Goal: Information Seeking & Learning: Find specific fact

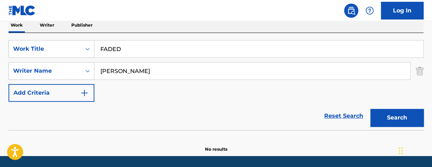
drag, startPoint x: 166, startPoint y: 49, endPoint x: 45, endPoint y: 8, distance: 128.1
click at [80, 22] on div "Work Writer Publisher SearchWithCriteria513b968b-7dc5-4775-b0c5-db547a1a1521 Wo…" at bounding box center [216, 85] width 415 height 135
type input "NEED A LITTLE HELP FROM SOMEONE"
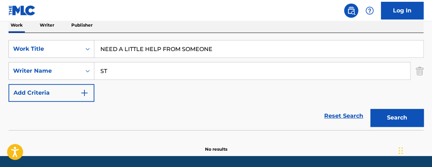
type input "S"
type input "[PERSON_NAME]"
click at [370, 109] on button "Search" at bounding box center [396, 118] width 53 height 18
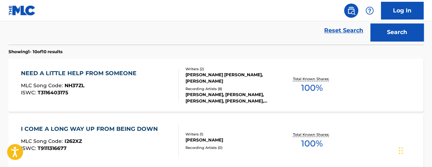
scroll to position [205, 0]
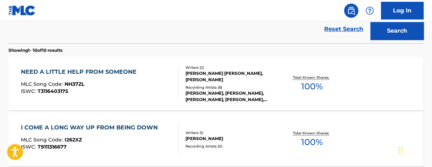
click at [312, 91] on span "100 %" at bounding box center [312, 86] width 22 height 13
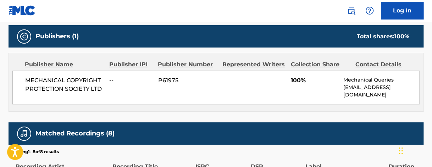
scroll to position [309, 0]
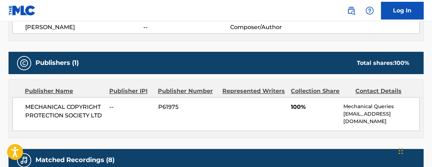
click at [430, 67] on div "< Back to public search results Copy work link NEED A LITTLE HELP FROM SOMEONE …" at bounding box center [216, 35] width 432 height 611
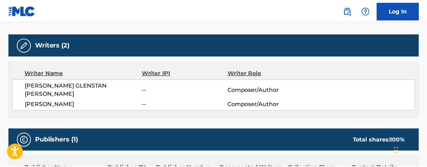
scroll to position [230, 0]
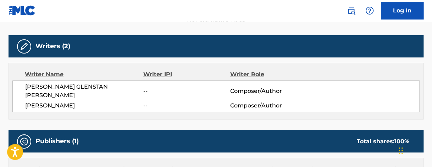
click at [69, 83] on span "[PERSON_NAME] GLENSTAN [PERSON_NAME]" at bounding box center [84, 91] width 118 height 17
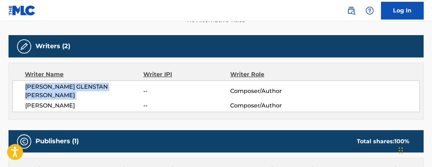
click at [69, 83] on span "[PERSON_NAME] GLENSTAN [PERSON_NAME]" at bounding box center [84, 91] width 118 height 17
copy div "[PERSON_NAME] GLENSTAN [PERSON_NAME]"
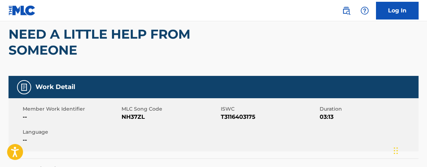
scroll to position [0, 0]
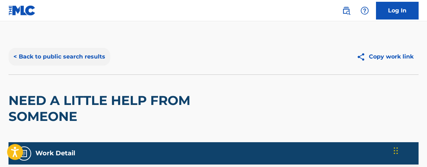
click at [23, 54] on button "< Back to public search results" at bounding box center [60, 57] width 102 height 18
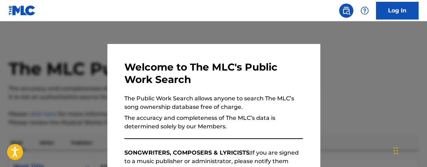
scroll to position [245, 0]
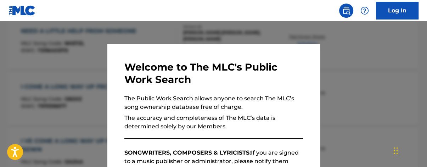
click at [373, 59] on div at bounding box center [213, 104] width 427 height 167
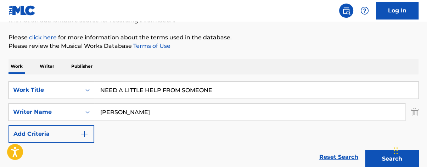
scroll to position [81, 0]
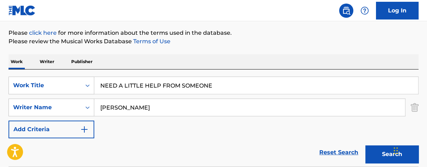
drag, startPoint x: 47, startPoint y: 62, endPoint x: 65, endPoint y: 68, distance: 19.0
click at [49, 62] on p "Writer" at bounding box center [47, 61] width 19 height 15
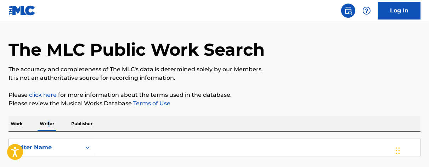
scroll to position [26, 0]
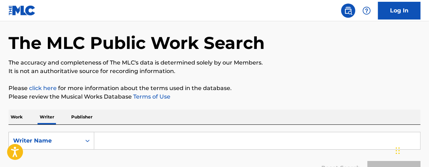
click at [124, 145] on input "Search Form" at bounding box center [257, 140] width 326 height 17
type input "G"
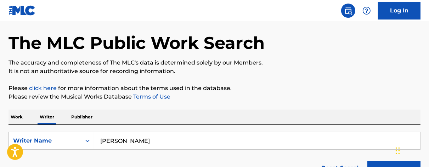
type input "[PERSON_NAME]"
click at [368, 161] on button "Search" at bounding box center [394, 170] width 53 height 18
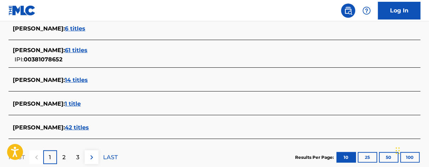
scroll to position [318, 0]
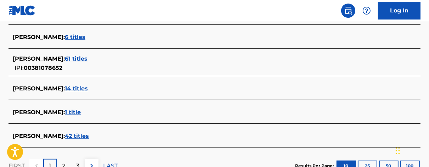
click at [88, 57] on span "61 titles" at bounding box center [76, 58] width 23 height 7
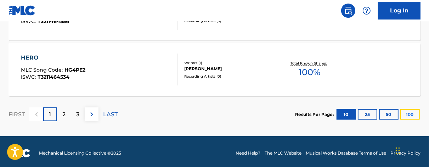
click at [410, 116] on button "100" at bounding box center [410, 114] width 19 height 11
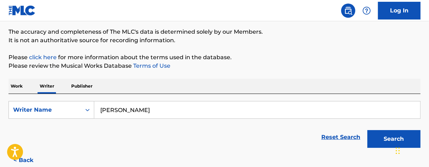
scroll to position [82, 0]
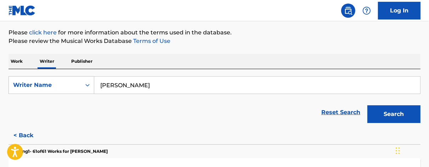
click at [21, 59] on p "Work" at bounding box center [17, 61] width 16 height 15
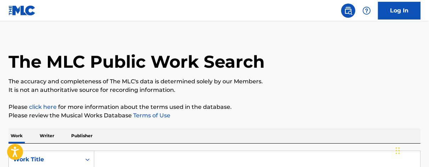
scroll to position [35, 0]
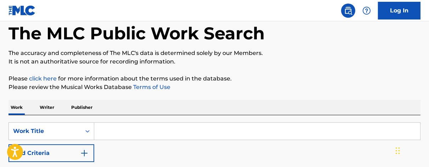
click at [162, 129] on input "Search Form" at bounding box center [257, 131] width 326 height 17
type input "BIRTH OF A MACHINE"
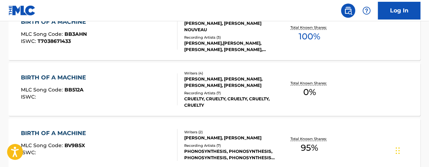
scroll to position [235, 0]
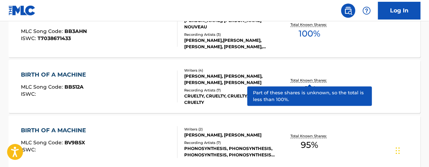
click at [319, 79] on p "Total Known Shares:" at bounding box center [310, 80] width 38 height 5
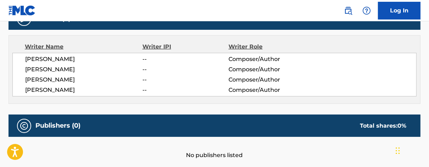
scroll to position [237, 0]
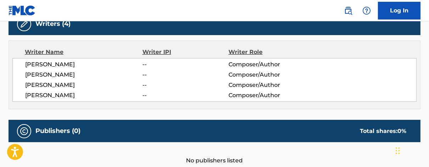
drag, startPoint x: 101, startPoint y: 61, endPoint x: 28, endPoint y: 62, distance: 72.7
click at [28, 62] on span "[PERSON_NAME]" at bounding box center [83, 64] width 117 height 9
drag, startPoint x: 27, startPoint y: 95, endPoint x: 74, endPoint y: 100, distance: 47.8
click at [74, 100] on div "[PERSON_NAME] -- Composer/Author [PERSON_NAME] -- Composer/Author [PERSON_NAME]…" at bounding box center [214, 80] width 404 height 44
copy span "[PERSON_NAME]"
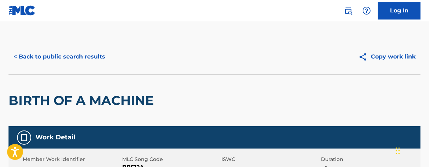
scroll to position [0, 0]
click at [26, 58] on button "< Back to public search results" at bounding box center [60, 57] width 102 height 18
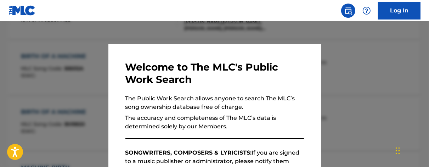
click at [149, 30] on div at bounding box center [214, 104] width 429 height 167
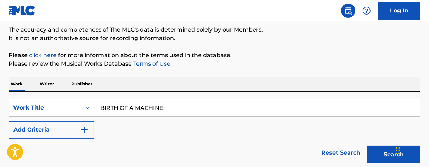
scroll to position [57, 0]
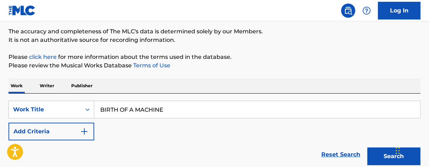
click at [41, 85] on p "Writer" at bounding box center [47, 85] width 19 height 15
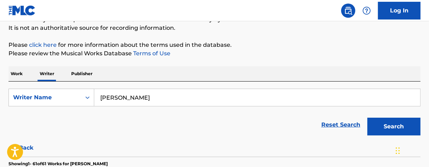
scroll to position [82, 0]
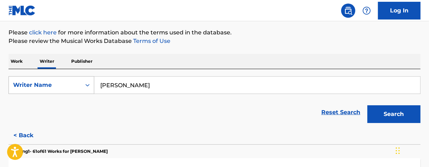
drag, startPoint x: 161, startPoint y: 81, endPoint x: 72, endPoint y: 79, distance: 89.7
click at [75, 79] on div "SearchWithCriteriafb5f3a05-ad69-4ec1-b230-3f67e6343261 Writer Name [PERSON_NAME]" at bounding box center [215, 85] width 412 height 18
paste input "[PERSON_NAME]"
type input "[PERSON_NAME]"
click at [383, 110] on button "Search" at bounding box center [394, 114] width 53 height 18
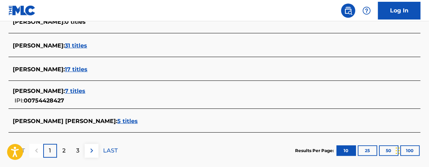
scroll to position [330, 0]
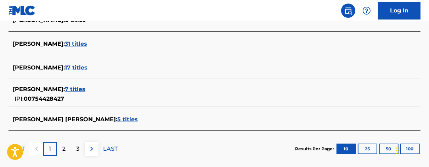
click at [68, 65] on span "17 titles" at bounding box center [76, 67] width 23 height 7
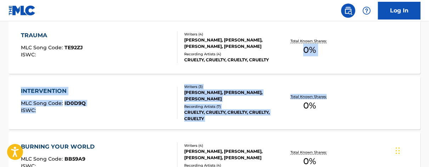
drag, startPoint x: 432, startPoint y: 80, endPoint x: 431, endPoint y: 97, distance: 17.8
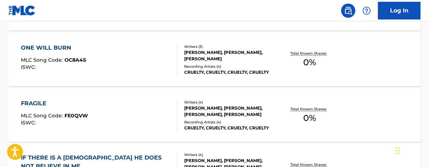
scroll to position [700, 0]
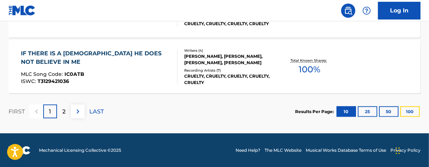
drag, startPoint x: 415, startPoint y: 111, endPoint x: 429, endPoint y: 124, distance: 19.3
click at [414, 111] on button "100" at bounding box center [410, 111] width 19 height 11
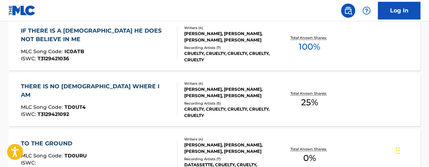
scroll to position [721, 0]
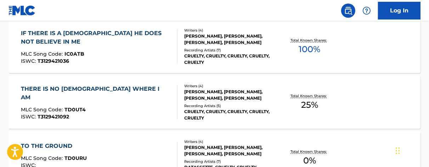
click at [359, 5] on div "Log In" at bounding box center [379, 11] width 84 height 18
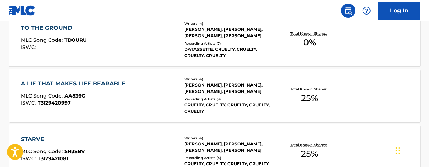
scroll to position [505, 0]
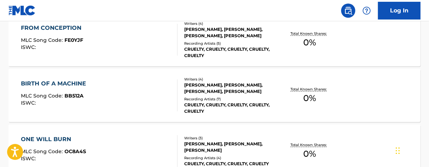
click at [427, 57] on div "The MLC Public Work Search The accuracy and completeness of The MLC's data is d…" at bounding box center [214, 123] width 429 height 1178
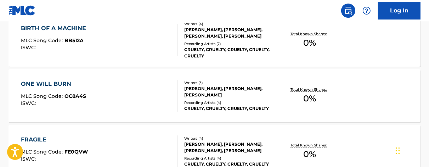
scroll to position [393, 0]
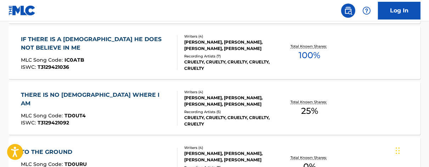
scroll to position [505, 0]
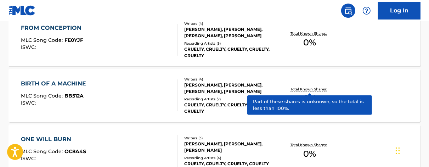
click at [316, 91] on p "Total Known Shares:" at bounding box center [310, 88] width 38 height 5
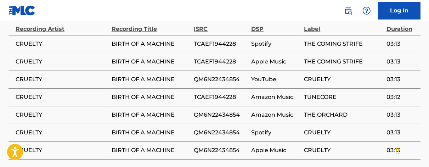
scroll to position [419, 0]
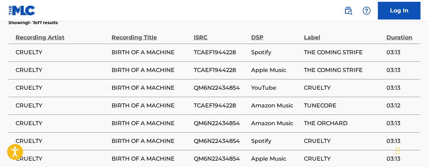
click at [220, 51] on span "TCAEF1944228" at bounding box center [221, 52] width 54 height 9
copy span "TCAEF1944228"
click at [223, 89] on span "QM6N22434854" at bounding box center [221, 88] width 54 height 9
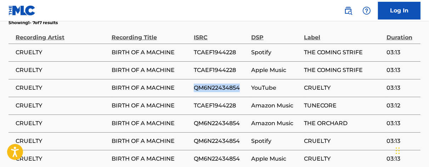
copy span "QM6N22434854"
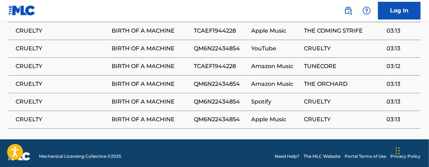
scroll to position [464, 0]
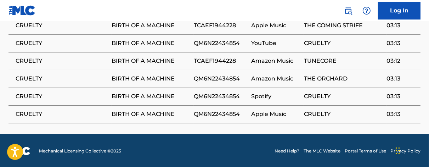
drag, startPoint x: 416, startPoint y: 58, endPoint x: 385, endPoint y: 50, distance: 32.3
click at [416, 57] on span "03:12" at bounding box center [402, 61] width 30 height 9
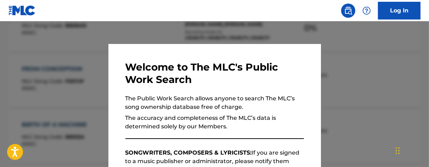
scroll to position [1087, 0]
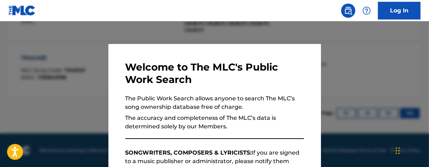
click at [185, 28] on div at bounding box center [214, 104] width 429 height 167
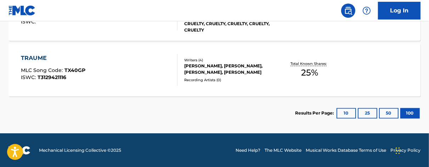
click at [195, 34] on div "SPIRITUAL WAR MLC Song Code : SH3R1Z ISWC : Writers ( 4 ) [PERSON_NAME], [PERSO…" at bounding box center [215, 14] width 412 height 53
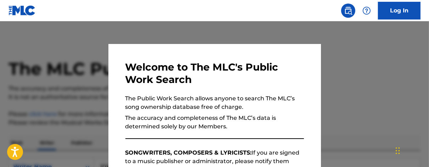
scroll to position [100, 0]
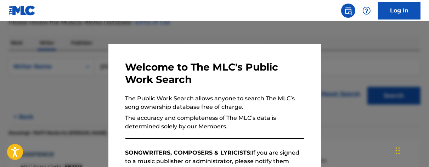
drag, startPoint x: 258, startPoint y: 23, endPoint x: 269, endPoint y: 12, distance: 15.8
click at [258, 23] on div at bounding box center [214, 104] width 429 height 167
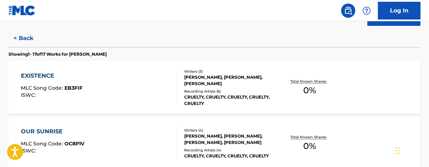
scroll to position [393, 0]
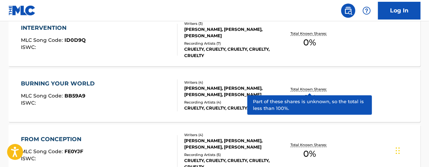
click at [323, 90] on p "Total Known Shares:" at bounding box center [310, 88] width 38 height 5
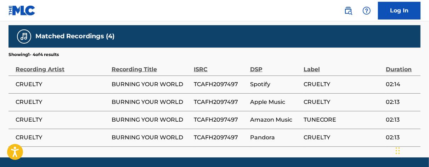
scroll to position [383, 0]
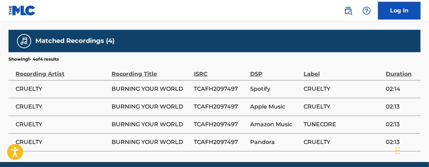
click at [224, 91] on span "TCAFH2097497" at bounding box center [220, 89] width 52 height 9
copy span "TCAFH2097497"
click at [418, 100] on td "02:13" at bounding box center [403, 107] width 34 height 18
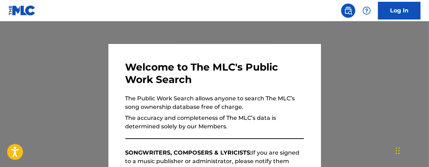
scroll to position [100, 0]
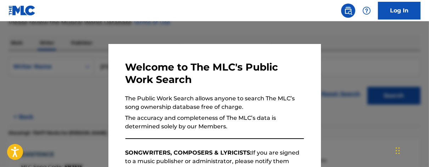
drag, startPoint x: 139, startPoint y: 34, endPoint x: 146, endPoint y: 30, distance: 8.2
click at [141, 34] on div at bounding box center [214, 104] width 429 height 167
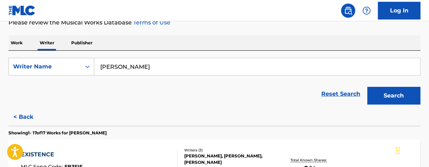
scroll to position [950, 0]
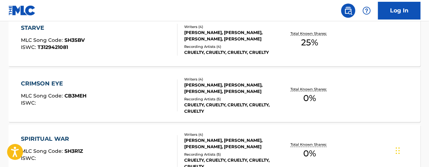
click at [323, 99] on div "Total Known Shares: 0 %" at bounding box center [309, 96] width 68 height 22
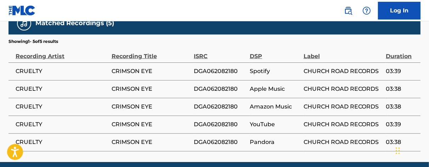
scroll to position [400, 0]
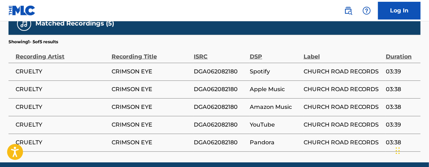
click at [218, 72] on span "DGA062082180" at bounding box center [220, 71] width 52 height 9
drag, startPoint x: 218, startPoint y: 72, endPoint x: 211, endPoint y: 69, distance: 7.0
click at [211, 69] on span "DGA062082180" at bounding box center [220, 71] width 52 height 9
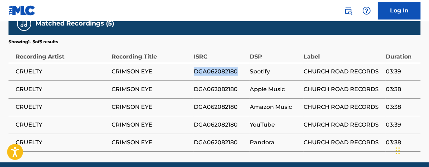
copy span "DGA062082180"
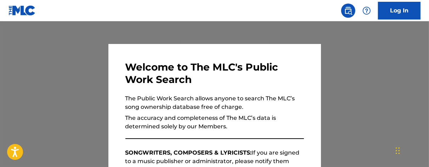
scroll to position [100, 0]
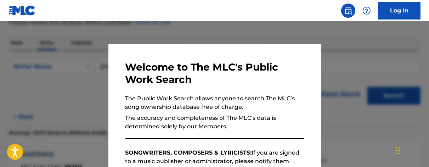
click at [115, 27] on div at bounding box center [214, 104] width 429 height 167
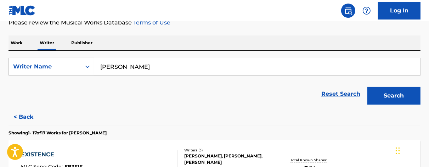
scroll to position [839, 0]
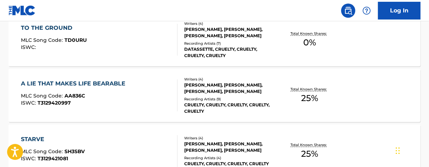
click at [296, 93] on div "Total Known Shares: 25 %" at bounding box center [309, 96] width 68 height 22
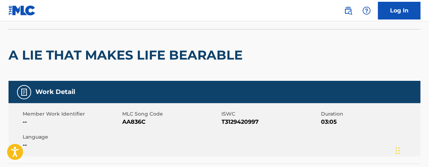
scroll to position [50, 0]
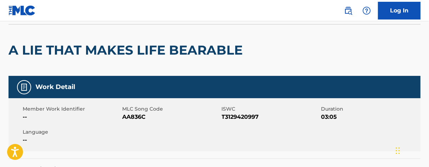
click at [229, 117] on span "T3129420997" at bounding box center [271, 117] width 98 height 9
copy span "T3129420997"
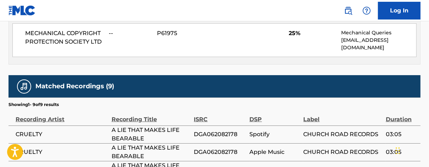
scroll to position [376, 0]
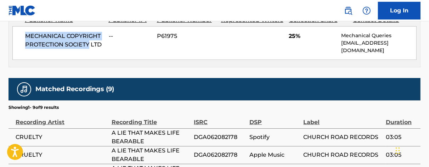
drag, startPoint x: 22, startPoint y: 35, endPoint x: 89, endPoint y: 48, distance: 68.9
click at [89, 48] on div "MECHANICAL COPYRIGHT PROTECTION SOCIETY LTD -- P61975 25% Mechanical Queries [E…" at bounding box center [214, 43] width 404 height 34
copy span "MECHANICAL COPYRIGHT PROTECTION SOCIETY"
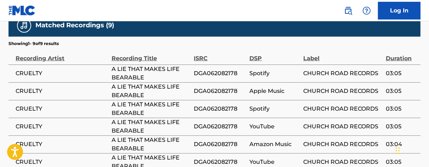
scroll to position [436, 0]
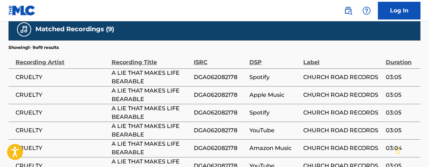
click at [221, 74] on span "DGA062082178" at bounding box center [220, 77] width 52 height 9
copy span "DGA062082178"
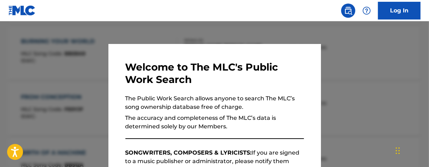
drag, startPoint x: 150, startPoint y: 32, endPoint x: 162, endPoint y: 33, distance: 12.1
click at [152, 32] on div at bounding box center [214, 104] width 429 height 167
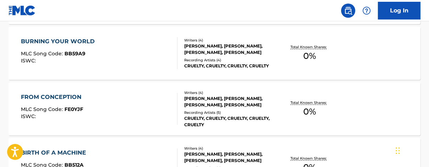
scroll to position [5, 0]
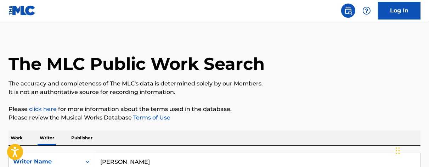
click at [25, 137] on div "Work Writer Publisher" at bounding box center [215, 137] width 412 height 15
click at [19, 137] on p "Work" at bounding box center [17, 137] width 16 height 15
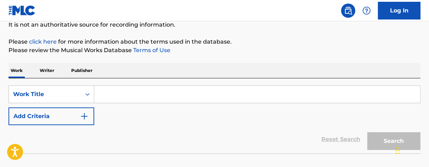
scroll to position [71, 0]
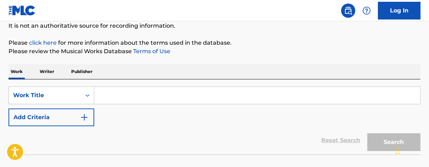
click at [156, 97] on input "Search Form" at bounding box center [257, 95] width 326 height 17
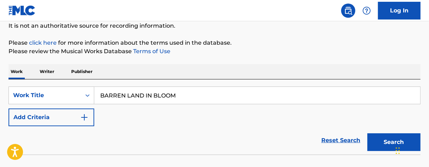
type input "BARREN LAND IN BLOOM"
click at [368, 133] on button "Search" at bounding box center [394, 142] width 53 height 18
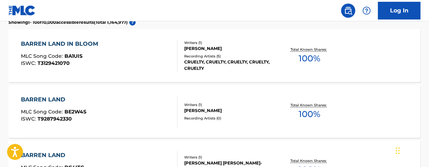
scroll to position [197, 0]
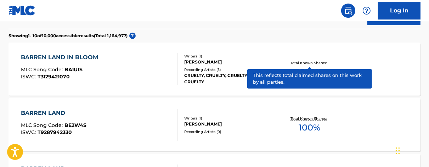
click at [317, 63] on p "Total Known Shares:" at bounding box center [310, 62] width 38 height 5
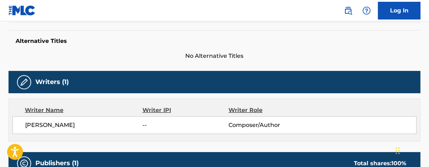
scroll to position [179, 0]
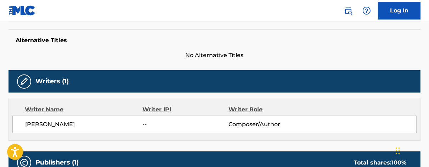
click at [39, 120] on span "[PERSON_NAME]" at bounding box center [83, 124] width 117 height 9
click at [40, 122] on span "[PERSON_NAME]" at bounding box center [83, 124] width 117 height 9
click at [40, 123] on span "[PERSON_NAME]" at bounding box center [83, 124] width 117 height 9
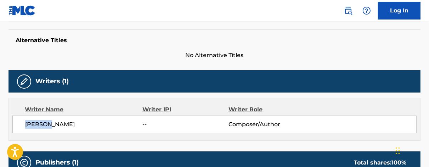
click at [41, 123] on span "[PERSON_NAME]" at bounding box center [83, 124] width 117 height 9
click at [41, 122] on span "[PERSON_NAME]" at bounding box center [83, 124] width 117 height 9
copy div "[PERSON_NAME]"
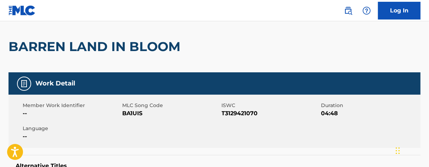
scroll to position [57, 0]
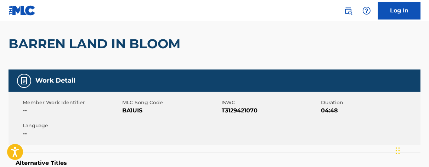
click at [235, 111] on span "T3129421070" at bounding box center [271, 110] width 98 height 9
click at [236, 111] on span "T3129421070" at bounding box center [271, 110] width 98 height 9
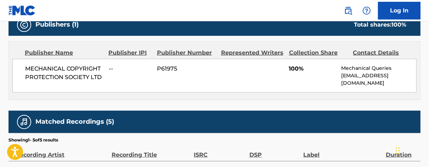
scroll to position [318, 0]
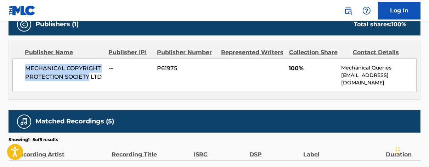
drag, startPoint x: 23, startPoint y: 64, endPoint x: 90, endPoint y: 76, distance: 68.0
click at [90, 76] on div "MECHANICAL COPYRIGHT PROTECTION SOCIETY LTD -- P61975 100% Mechanical Queries […" at bounding box center [214, 75] width 404 height 34
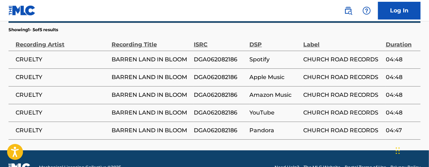
scroll to position [444, 0]
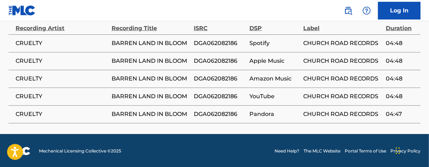
click at [228, 44] on span "DGA062082186" at bounding box center [220, 43] width 52 height 9
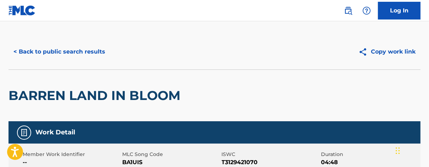
scroll to position [0, 0]
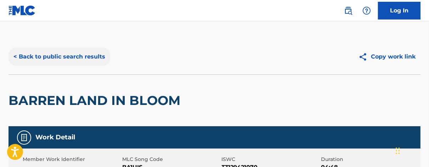
click at [37, 56] on button "< Back to public search results" at bounding box center [60, 57] width 102 height 18
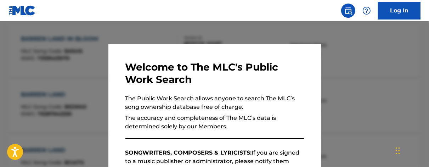
click at [185, 38] on div at bounding box center [214, 104] width 429 height 167
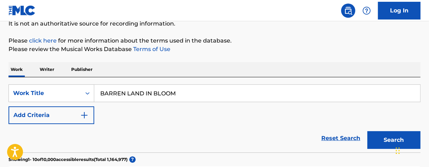
scroll to position [75, 0]
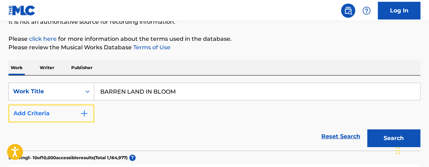
click at [65, 111] on button "Add Criteria" at bounding box center [52, 114] width 86 height 18
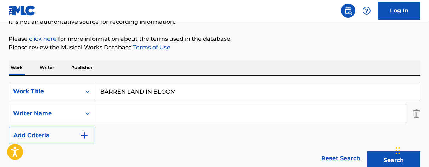
click at [155, 111] on input "Search Form" at bounding box center [250, 113] width 313 height 17
type input "J"
type input "[PERSON_NAME]"
drag, startPoint x: 196, startPoint y: 90, endPoint x: -17, endPoint y: 60, distance: 215.2
click at [0, 60] on html "Accessibility Screen-Reader Guide, Feedback, and Issue Reporting | New window 0…" at bounding box center [214, 8] width 429 height 167
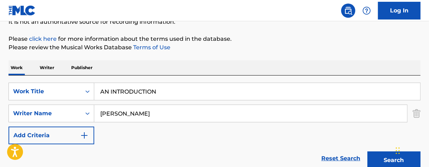
type input "AN INTRODUCTION"
click at [368, 151] on button "Search" at bounding box center [394, 160] width 53 height 18
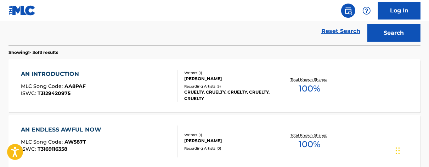
scroll to position [204, 0]
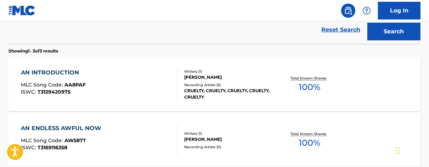
click at [308, 88] on span "100 %" at bounding box center [310, 87] width 22 height 13
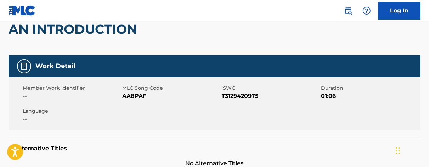
scroll to position [72, 0]
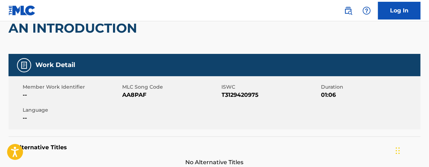
click at [235, 96] on span "T3129420975" at bounding box center [271, 95] width 98 height 9
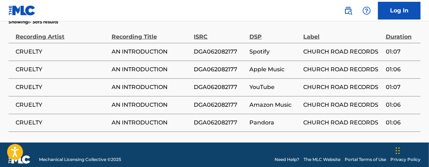
scroll to position [436, 0]
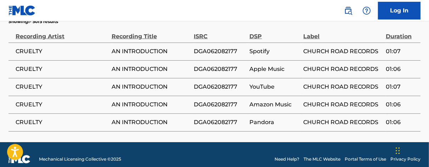
click at [205, 55] on td "DGA062082177" at bounding box center [222, 52] width 56 height 18
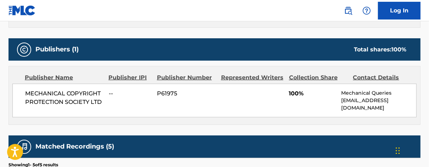
scroll to position [291, 0]
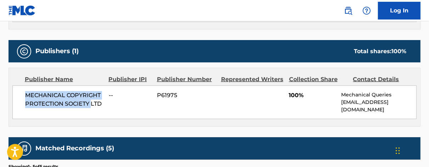
drag, startPoint x: 38, startPoint y: 95, endPoint x: 93, endPoint y: 105, distance: 55.1
click at [93, 105] on div "MECHANICAL COPYRIGHT PROTECTION SOCIETY LTD -- P61975 100% Mechanical Queries […" at bounding box center [214, 102] width 404 height 34
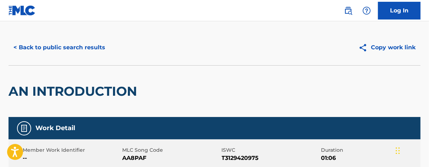
scroll to position [0, 0]
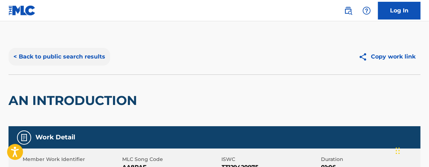
click at [72, 58] on button "< Back to public search results" at bounding box center [60, 57] width 102 height 18
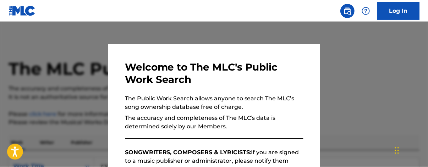
scroll to position [244, 0]
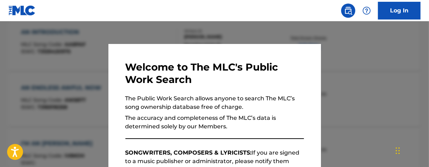
drag, startPoint x: 221, startPoint y: 32, endPoint x: 250, endPoint y: 35, distance: 28.6
click at [223, 32] on div at bounding box center [214, 104] width 429 height 167
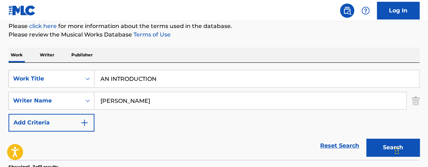
scroll to position [84, 0]
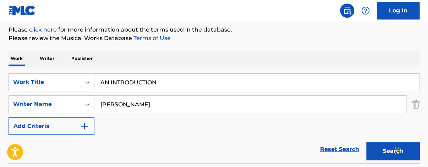
drag, startPoint x: 188, startPoint y: 76, endPoint x: 18, endPoint y: 62, distance: 170.0
type input "CUT"
click at [366, 142] on button "Search" at bounding box center [392, 151] width 53 height 18
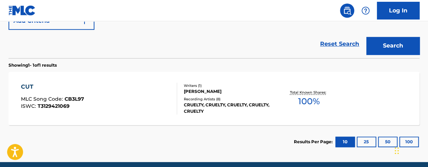
scroll to position [191, 0]
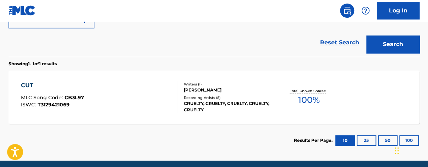
click at [314, 107] on div "Total Known Shares: 100 %" at bounding box center [308, 97] width 68 height 22
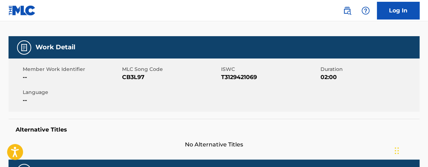
scroll to position [88, 0]
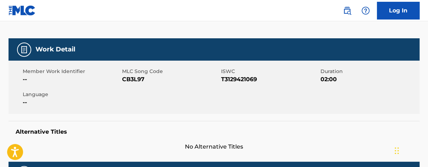
click at [242, 76] on span "T3129421069" at bounding box center [269, 79] width 97 height 9
click at [242, 77] on span "T3129421069" at bounding box center [269, 79] width 97 height 9
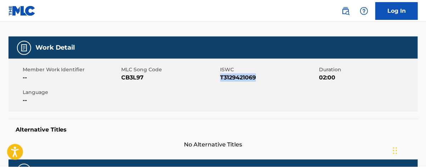
scroll to position [130, 0]
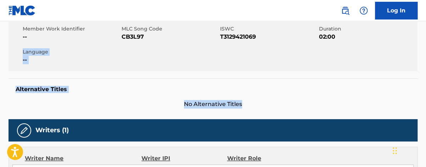
drag, startPoint x: 424, startPoint y: 72, endPoint x: 425, endPoint y: 94, distance: 22.0
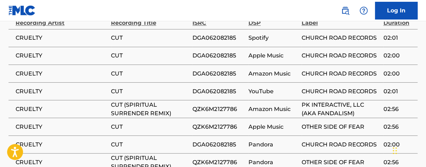
scroll to position [455, 0]
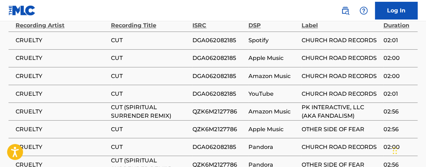
click at [222, 54] on span "DGA062082185" at bounding box center [218, 58] width 52 height 9
click at [220, 54] on span "DGA062082185" at bounding box center [218, 58] width 52 height 9
click at [221, 54] on span "DGA062082185" at bounding box center [218, 58] width 52 height 9
click at [222, 54] on span "DGA062082185" at bounding box center [218, 58] width 52 height 9
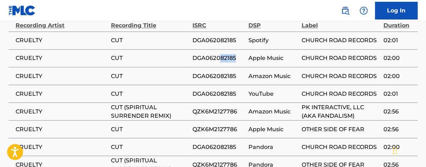
click at [222, 54] on span "DGA062082185" at bounding box center [218, 58] width 52 height 9
click at [213, 54] on span "DGA062082185" at bounding box center [218, 58] width 52 height 9
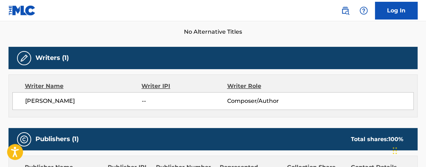
scroll to position [201, 0]
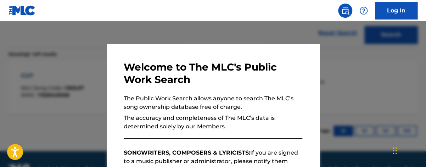
drag, startPoint x: 157, startPoint y: 38, endPoint x: 166, endPoint y: 37, distance: 8.2
click at [161, 37] on div at bounding box center [213, 104] width 426 height 167
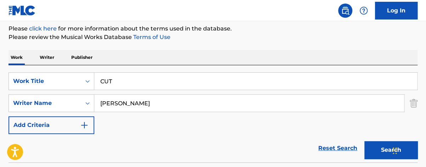
scroll to position [86, 0]
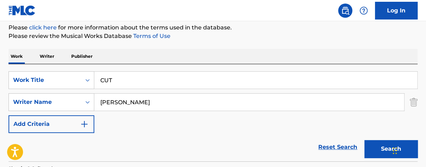
drag, startPoint x: 130, startPoint y: 82, endPoint x: 6, endPoint y: 54, distance: 127.6
click at [0, 57] on div "The MLC Public Work Search The accuracy and completeness of The MLC's data is d…" at bounding box center [213, 106] width 426 height 309
type input "DEAD CULTURE"
click at [364, 140] on button "Search" at bounding box center [390, 149] width 53 height 18
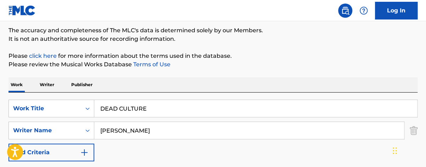
scroll to position [51, 0]
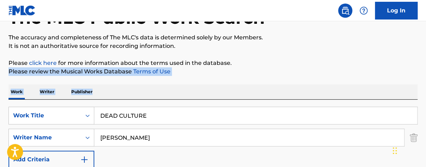
drag, startPoint x: 425, startPoint y: 66, endPoint x: 424, endPoint y: 72, distance: 6.4
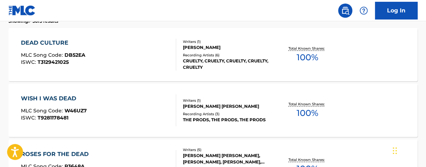
scroll to position [231, 0]
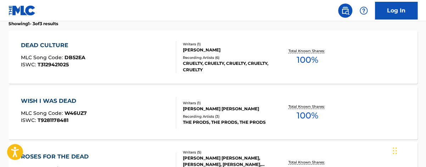
click at [308, 69] on div "DEAD CULTURE MLC Song Code : DB52EA ISWC : T3129421025 Writers ( 1 ) [PERSON_NA…" at bounding box center [213, 56] width 409 height 53
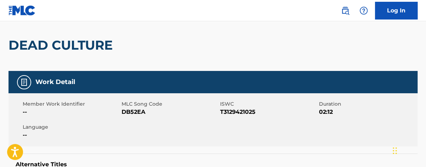
scroll to position [52, 0]
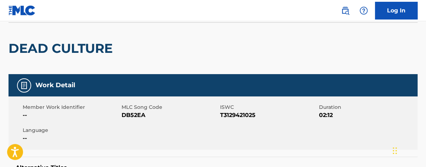
click at [249, 114] on span "T3129421025" at bounding box center [268, 115] width 97 height 9
click at [417, 48] on div "DEAD CULTURE" at bounding box center [213, 48] width 409 height 52
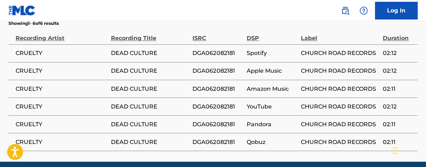
scroll to position [448, 0]
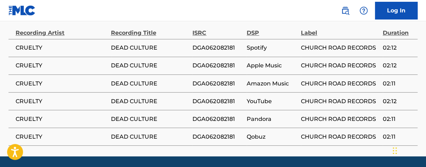
click at [219, 44] on span "DGA062082181" at bounding box center [217, 48] width 51 height 9
drag, startPoint x: 425, startPoint y: 125, endPoint x: 420, endPoint y: 17, distance: 108.3
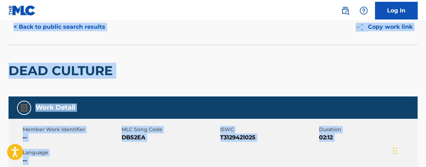
scroll to position [28, 0]
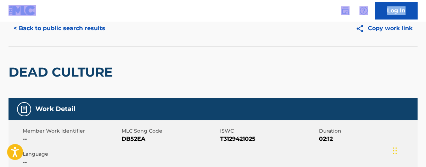
scroll to position [272, 0]
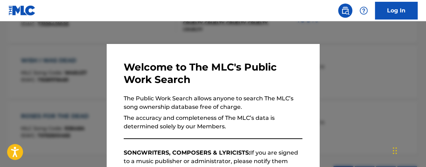
click at [178, 33] on div at bounding box center [213, 104] width 426 height 167
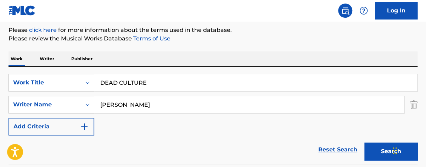
scroll to position [82, 0]
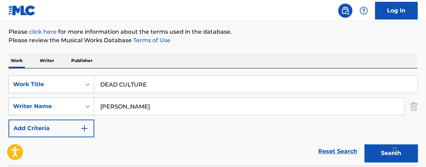
drag, startPoint x: 111, startPoint y: 69, endPoint x: 34, endPoint y: 35, distance: 84.3
click at [35, 37] on div "The MLC Public Work Search The accuracy and completeness of The MLC's data is d…" at bounding box center [213, 167] width 426 height 420
type input "EXHIBIT A"
click at [364, 144] on button "Search" at bounding box center [390, 153] width 53 height 18
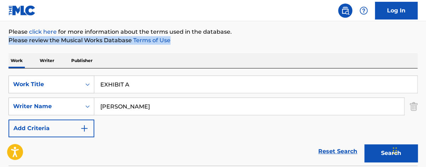
drag, startPoint x: 425, startPoint y: 27, endPoint x: 431, endPoint y: 35, distance: 10.0
click at [426, 35] on html "Accessibility Screen-Reader Guide, Feedback, and Issue Reporting | New window 0…" at bounding box center [213, 1] width 426 height 167
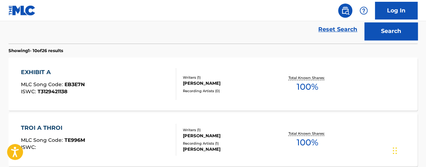
scroll to position [202, 0]
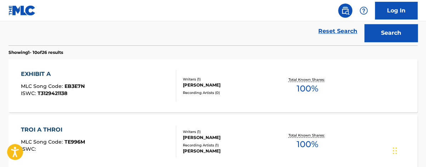
click at [324, 86] on div "Total Known Shares: 100 %" at bounding box center [307, 86] width 68 height 22
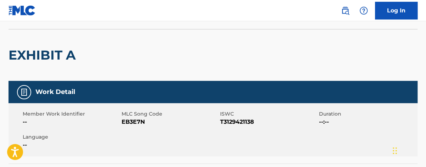
scroll to position [51, 0]
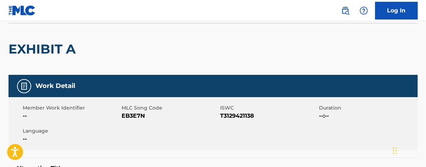
click at [240, 117] on span "T3129421138" at bounding box center [268, 116] width 97 height 9
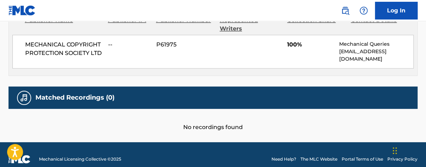
scroll to position [152, 0]
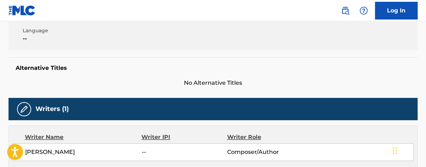
drag, startPoint x: 104, startPoint y: 151, endPoint x: 54, endPoint y: 154, distance: 50.1
click at [24, 151] on div "[PERSON_NAME] -- Composer/Author" at bounding box center [212, 152] width 401 height 18
